Goal: Navigation & Orientation: Find specific page/section

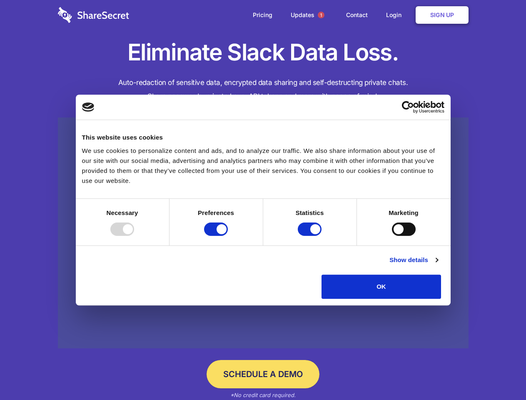
click at [134, 236] on div at bounding box center [122, 228] width 24 height 13
click at [228, 236] on input "Preferences" at bounding box center [216, 228] width 24 height 13
checkbox input "false"
click at [311, 236] on input "Statistics" at bounding box center [310, 228] width 24 height 13
checkbox input "false"
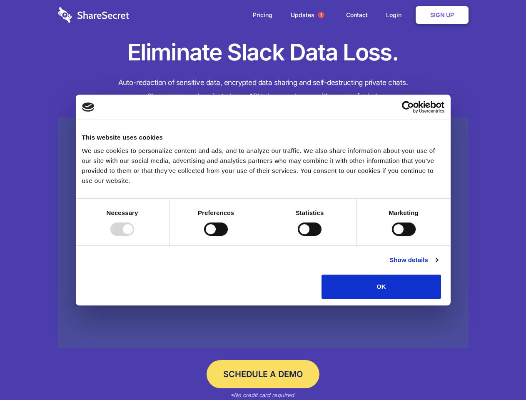
click at [392, 236] on input "Marketing" at bounding box center [404, 228] width 24 height 13
checkbox input "true"
click at [438, 265] on link "Show details" at bounding box center [413, 260] width 48 height 10
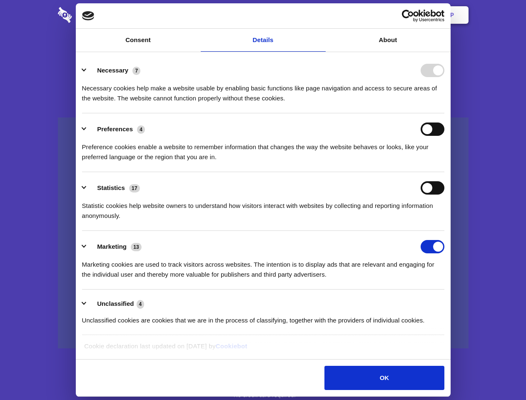
click at [460, 301] on body "Consent Details [#IABV2SETTINGS#] About This website uses cookies We use cookie…" at bounding box center [263, 200] width 526 height 400
click at [321, 15] on span "1" at bounding box center [321, 15] width 7 height 7
